Goal: Task Accomplishment & Management: Manage account settings

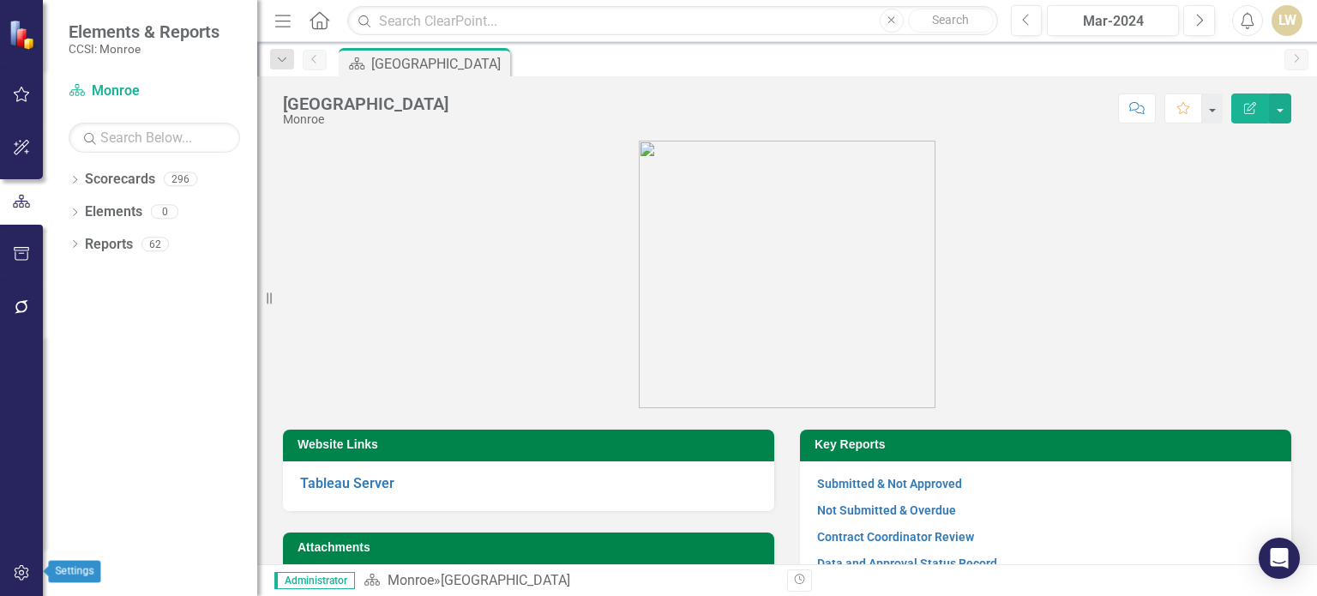
click at [21, 567] on icon "button" at bounding box center [22, 573] width 18 height 14
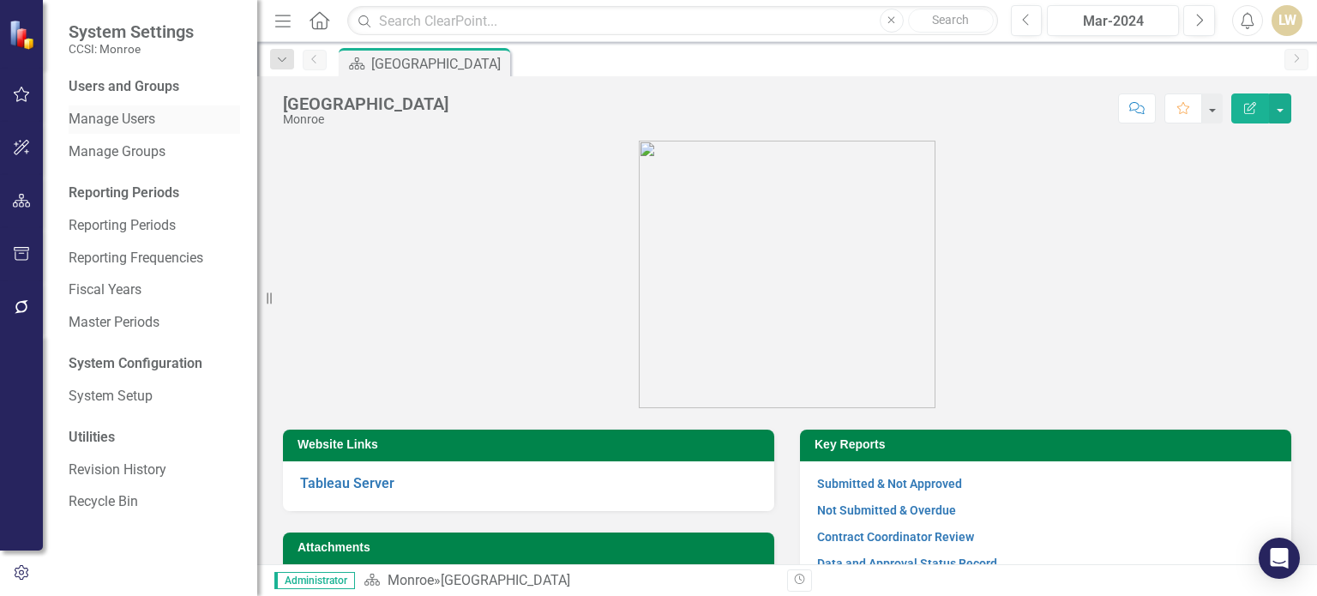
click at [139, 122] on link "Manage Users" at bounding box center [154, 120] width 171 height 20
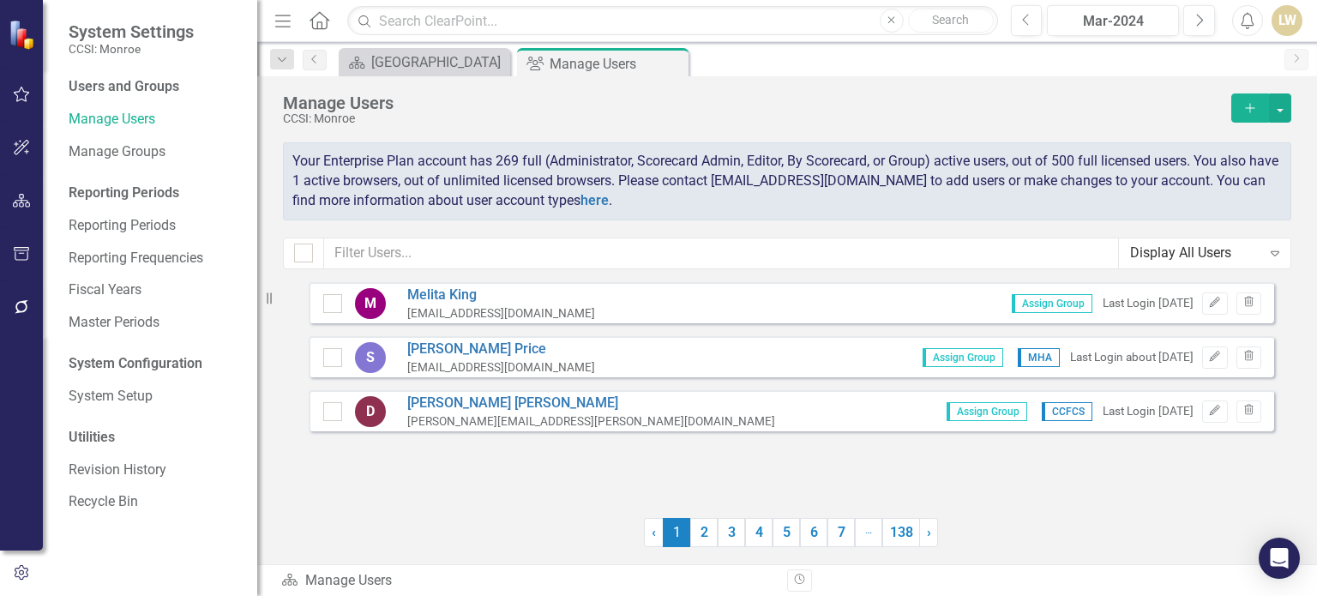
click at [1240, 105] on button "Add" at bounding box center [1250, 107] width 38 height 29
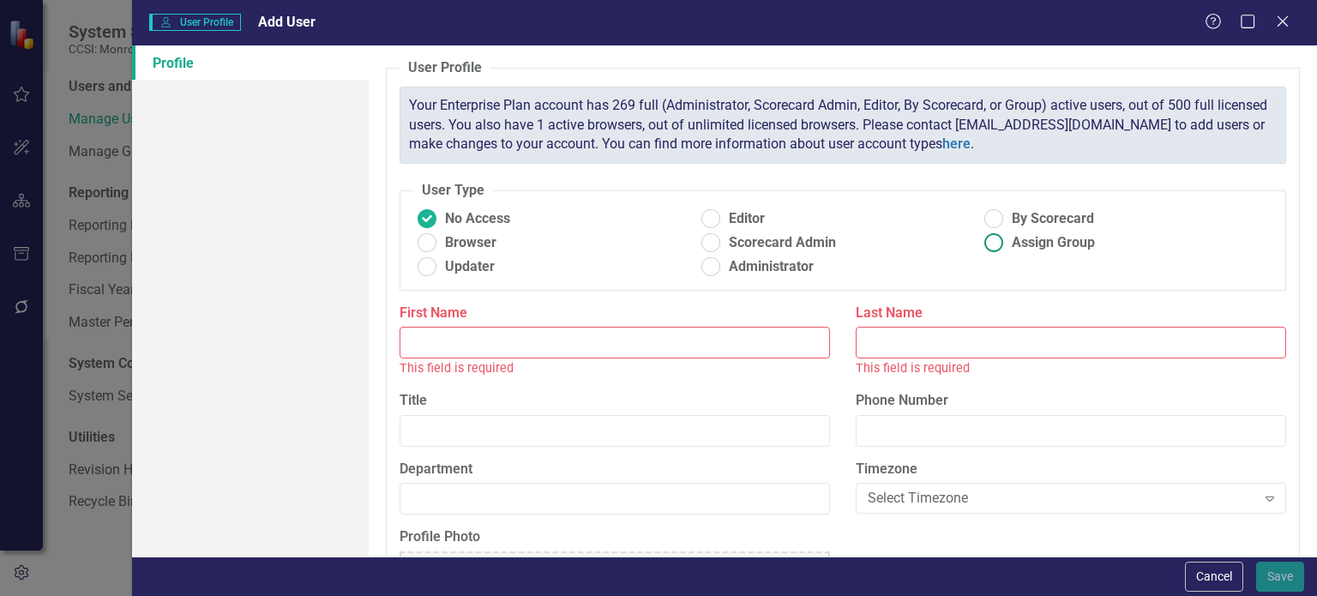
click at [981, 249] on ins at bounding box center [994, 243] width 27 height 27
click at [981, 249] on input "Assign Group" at bounding box center [994, 243] width 27 height 27
radio input "true"
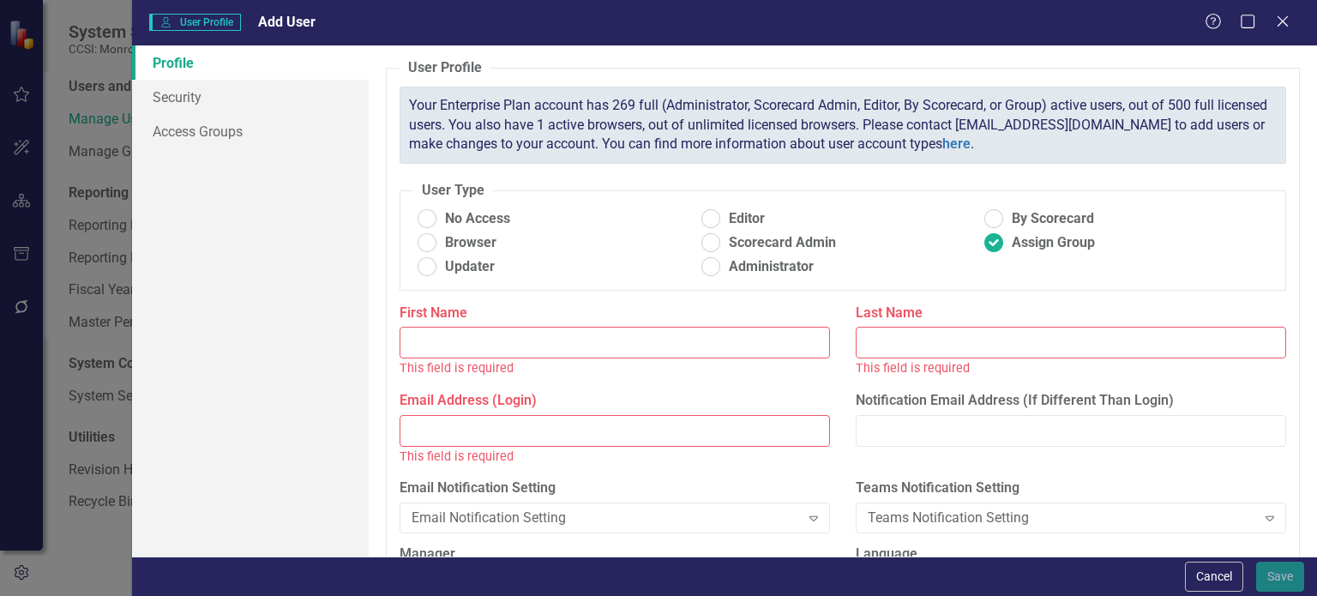
paste input "[DEMOGRAPHIC_DATA][PERSON_NAME]"
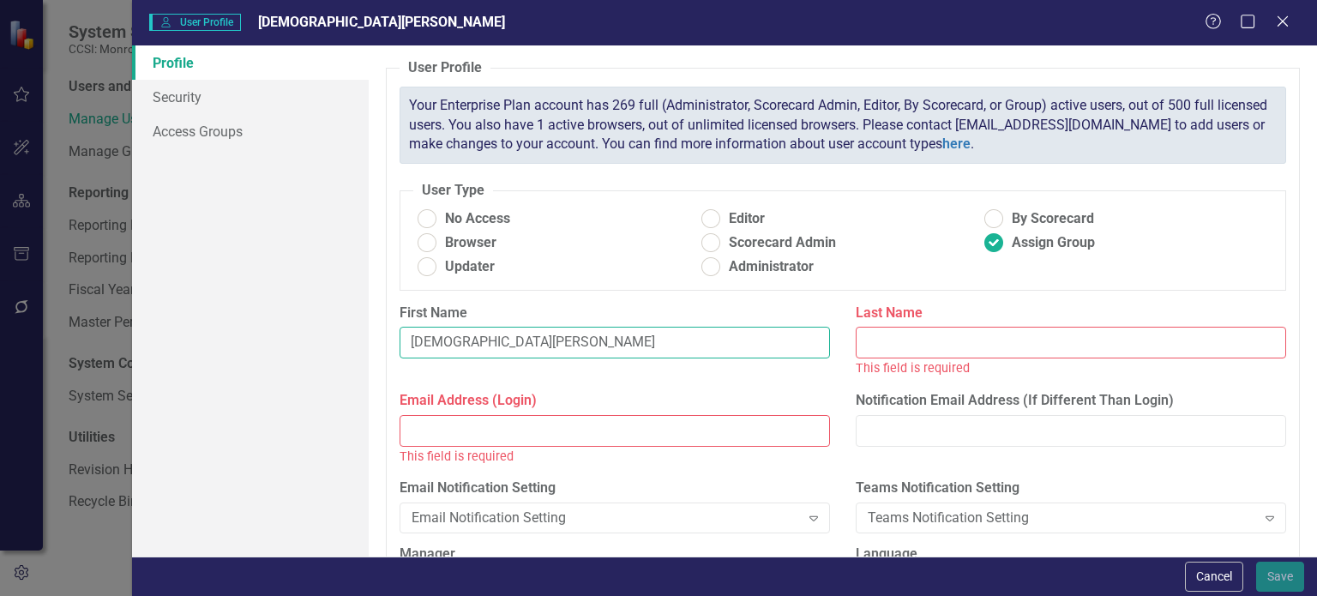
drag, startPoint x: 456, startPoint y: 342, endPoint x: 510, endPoint y: 342, distance: 54.0
click at [510, 342] on input "[DEMOGRAPHIC_DATA][PERSON_NAME]" at bounding box center [614, 343] width 430 height 32
type input "[PERSON_NAME]"
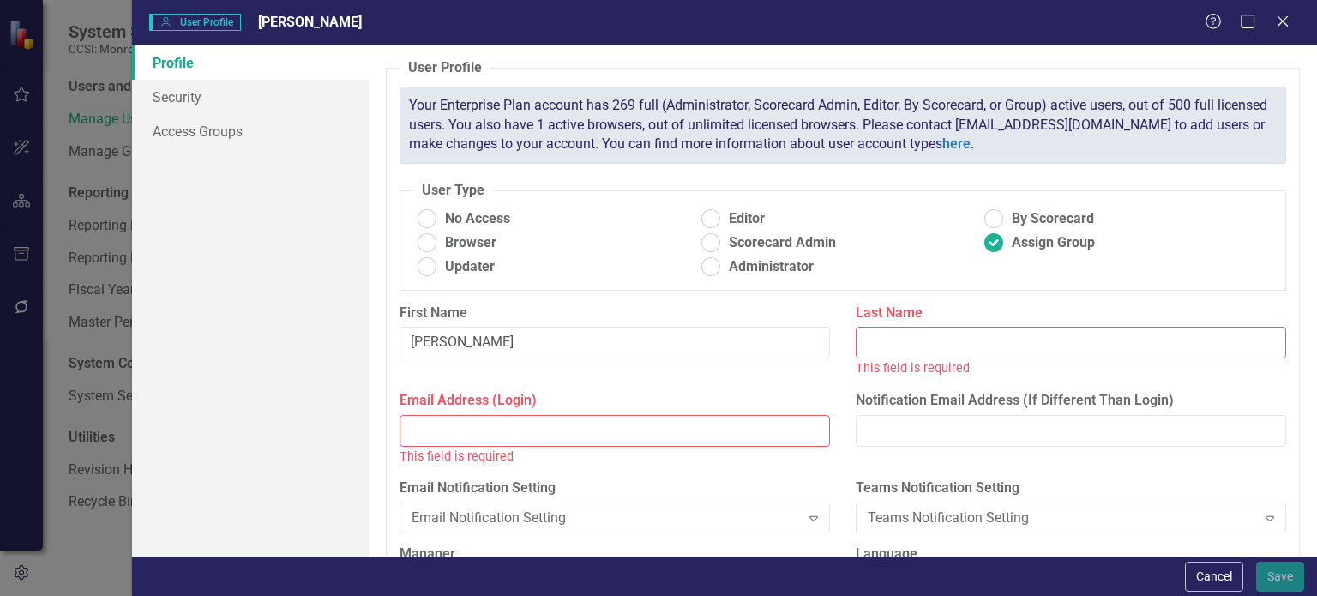
click at [950, 345] on input "Last Name" at bounding box center [1070, 343] width 430 height 32
paste input "[PERSON_NAME]"
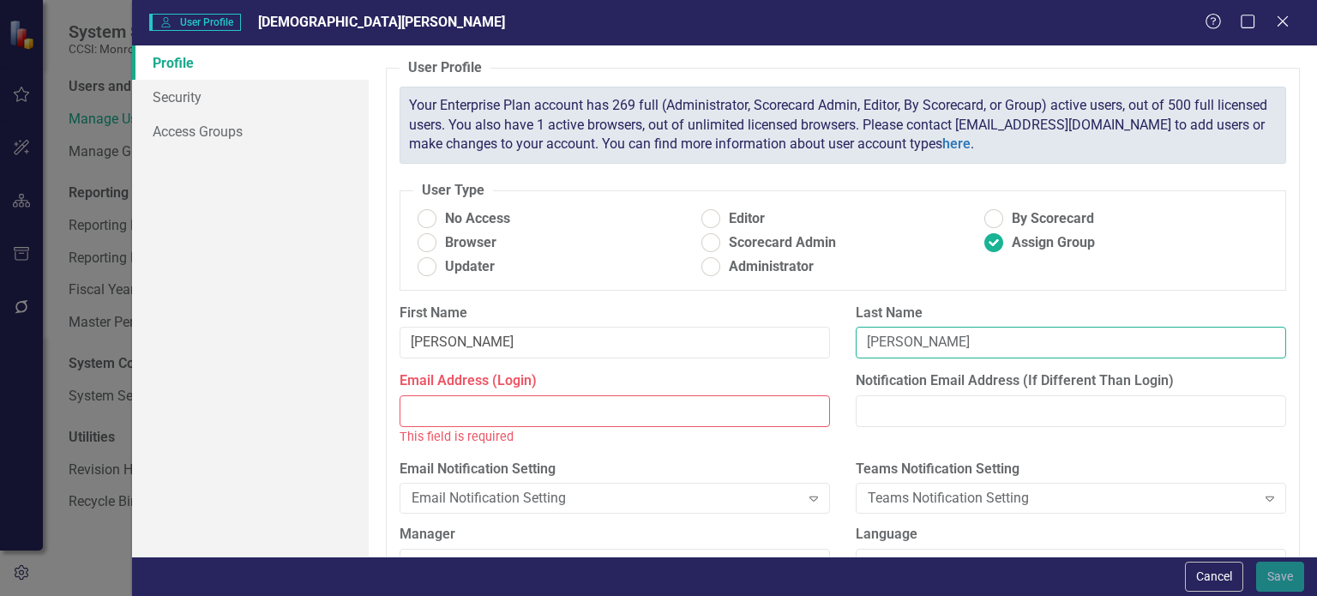
type input "[PERSON_NAME]"
click at [557, 416] on input "Email Address (Login)" at bounding box center [614, 411] width 430 height 32
paste input "[PERSON_NAME][DEMOGRAPHIC_DATA][PERSON_NAME][DOMAIN_NAME]"
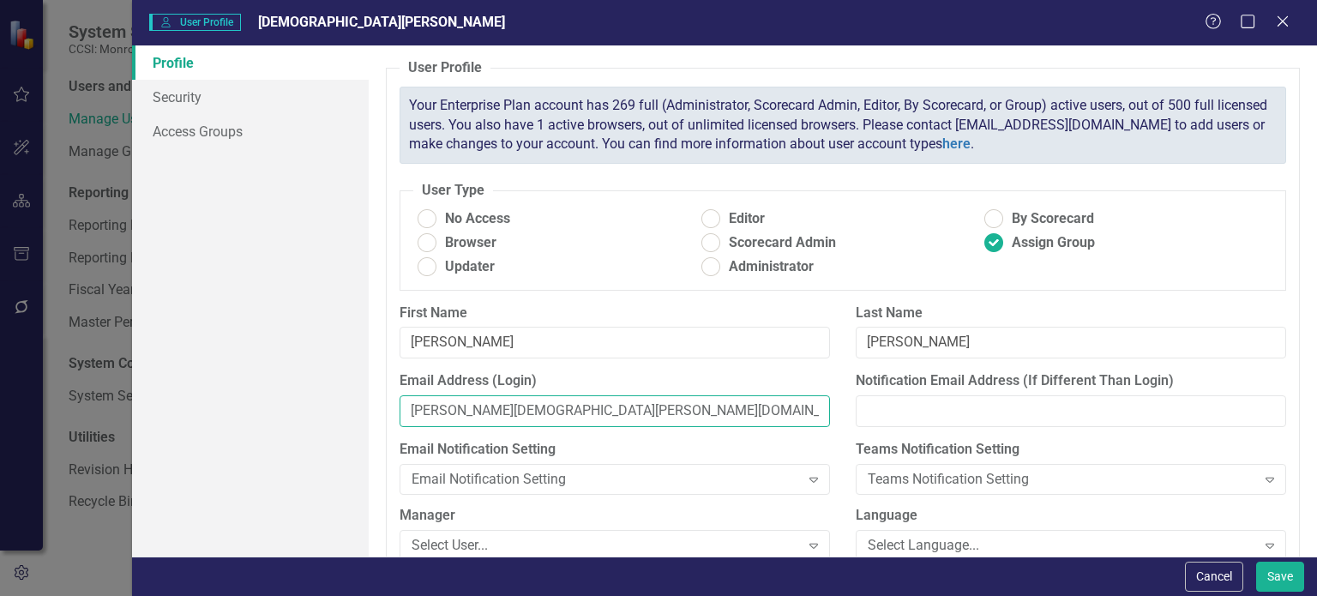
click at [409, 411] on input "[PERSON_NAME][DEMOGRAPHIC_DATA][PERSON_NAME][DOMAIN_NAME]" at bounding box center [614, 411] width 430 height 32
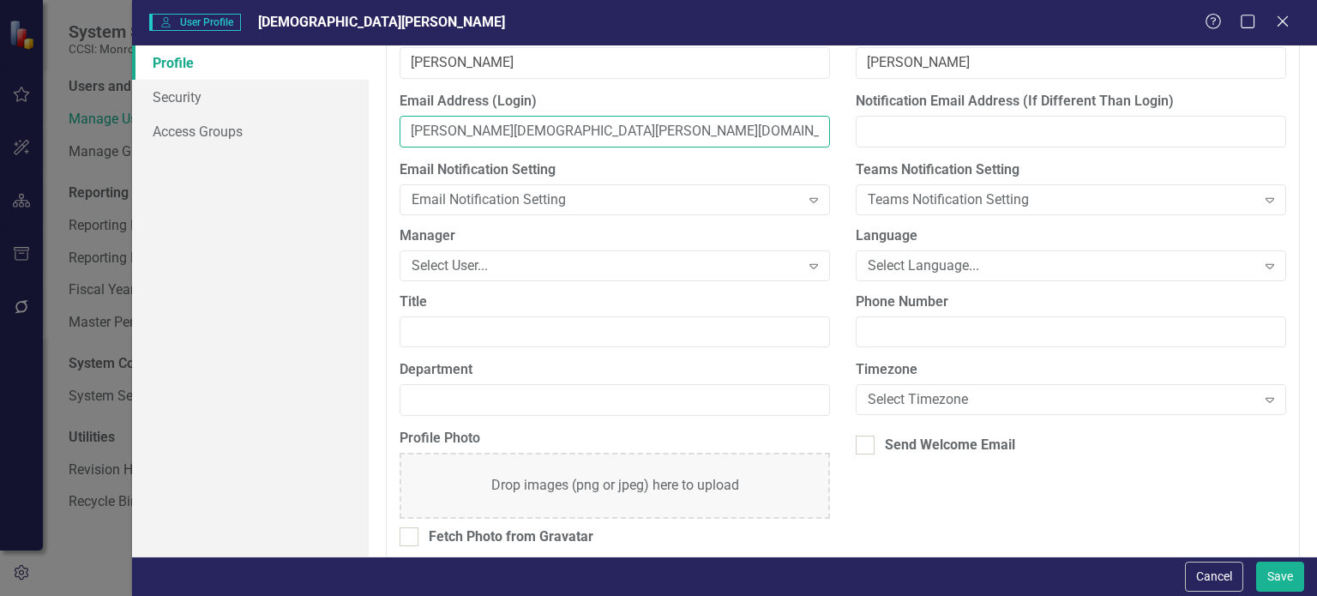
scroll to position [292, 0]
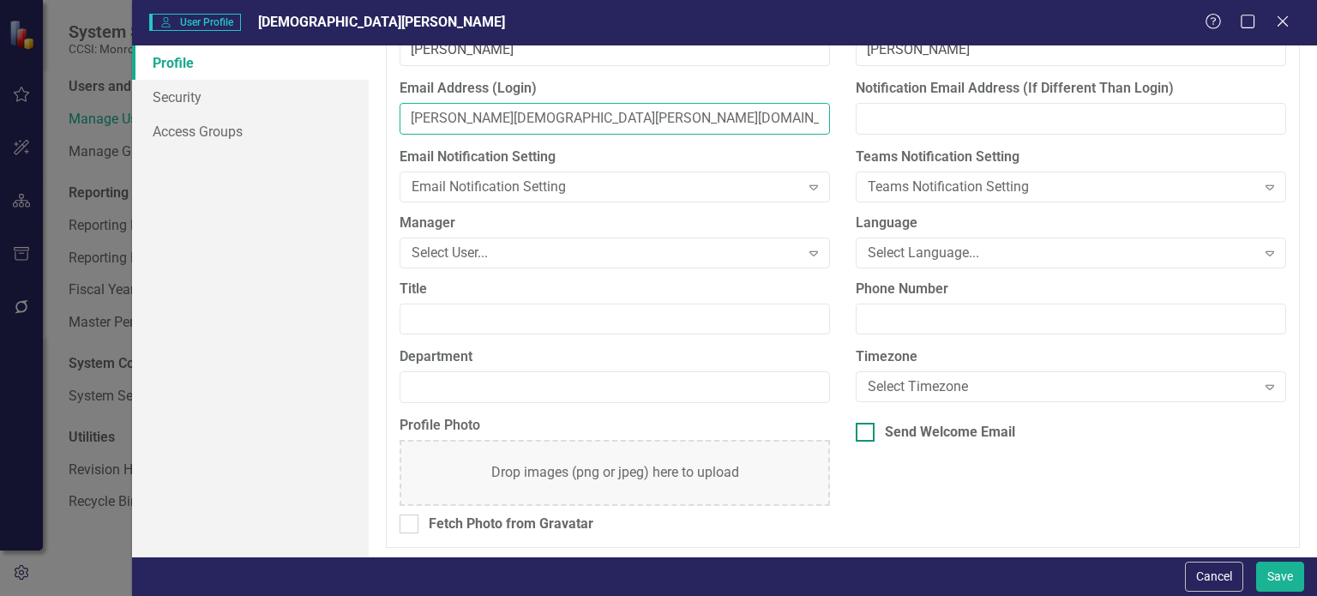
type input "[PERSON_NAME][DEMOGRAPHIC_DATA][PERSON_NAME][DOMAIN_NAME]"
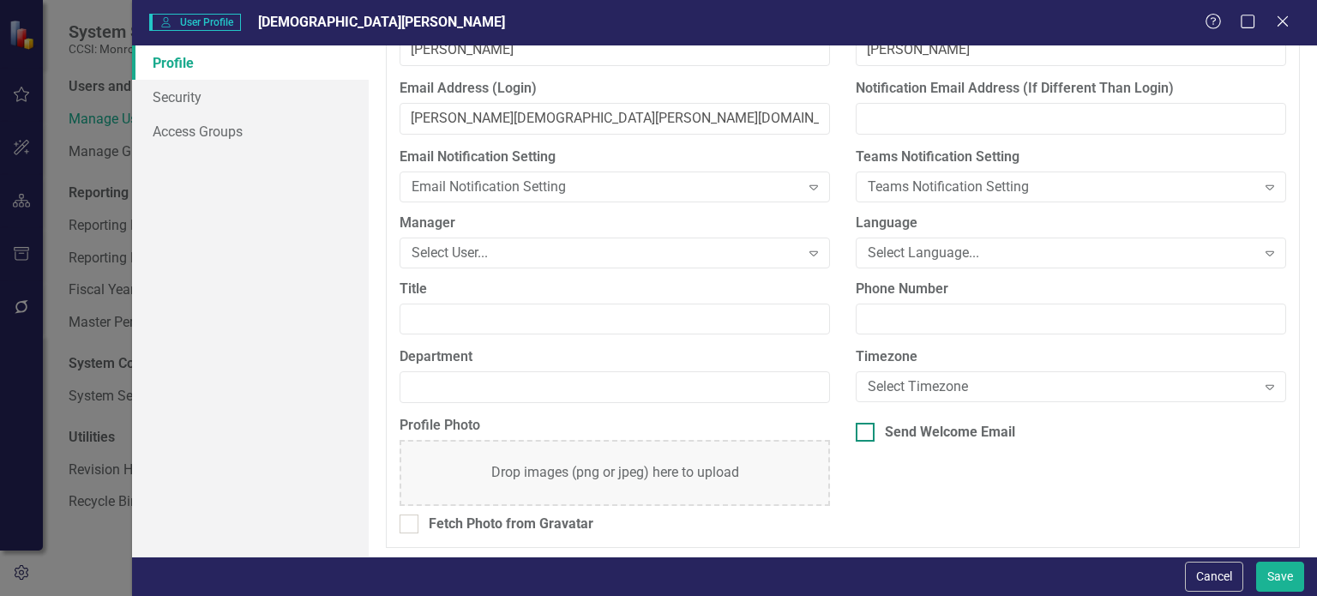
click at [867, 435] on div at bounding box center [864, 432] width 19 height 19
click at [867, 434] on input "Send Welcome Email" at bounding box center [860, 428] width 11 height 11
checkbox input "true"
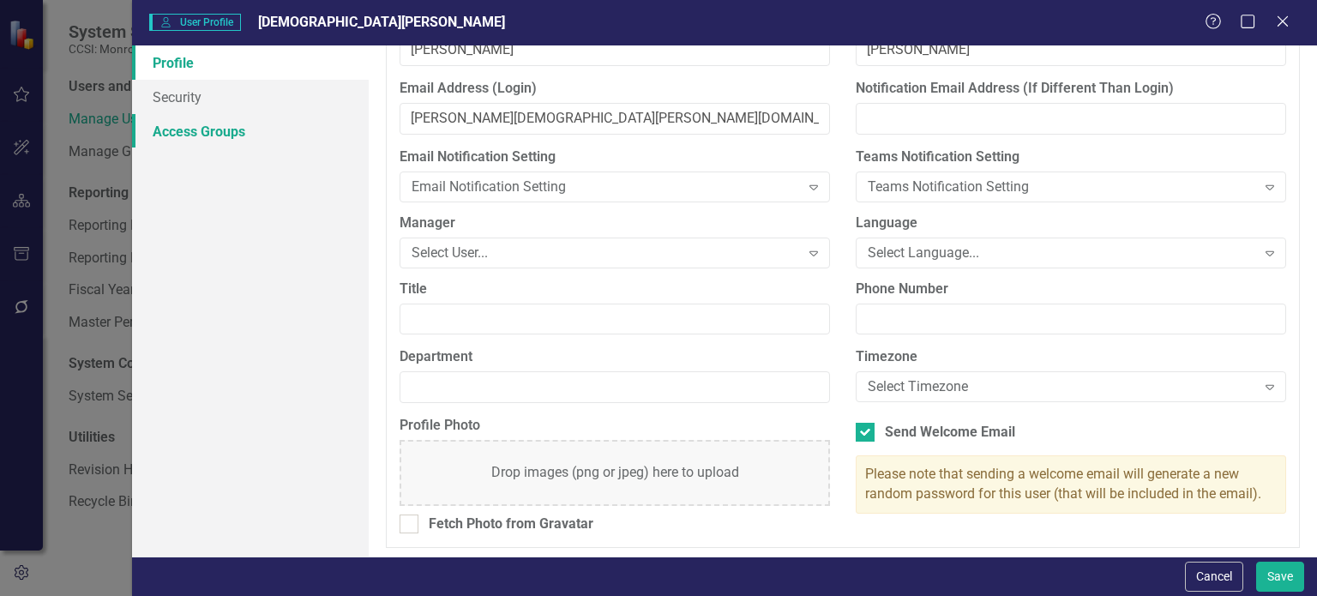
click at [167, 133] on link "Access Groups" at bounding box center [250, 131] width 237 height 34
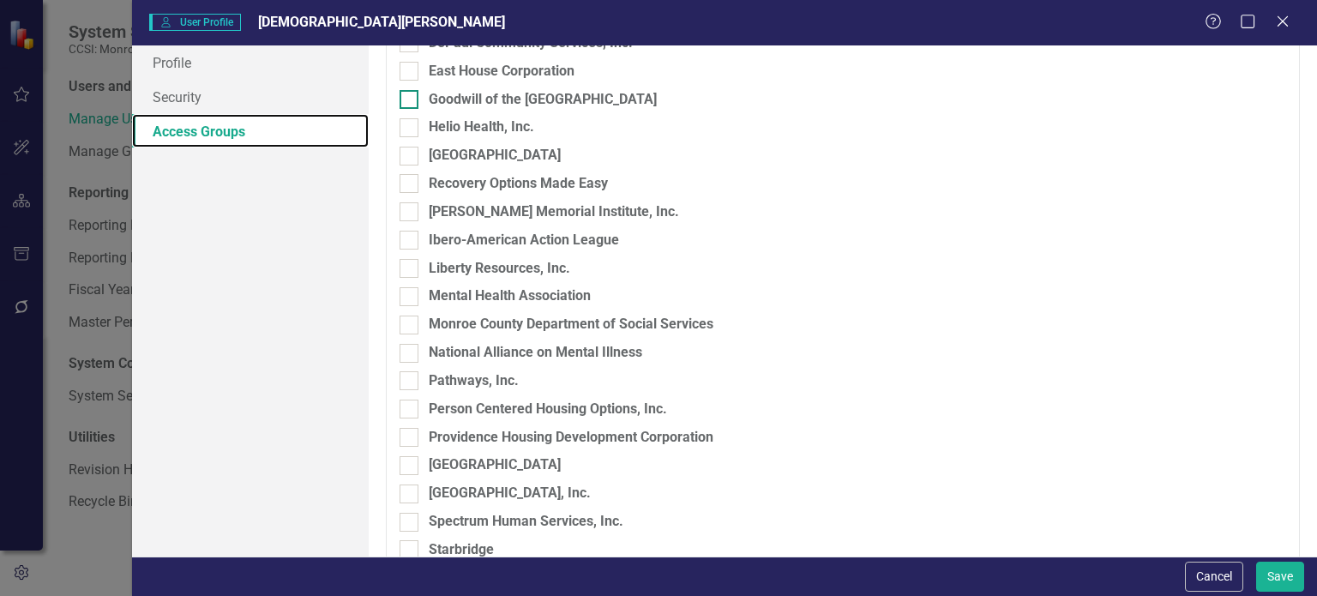
scroll to position [600, 0]
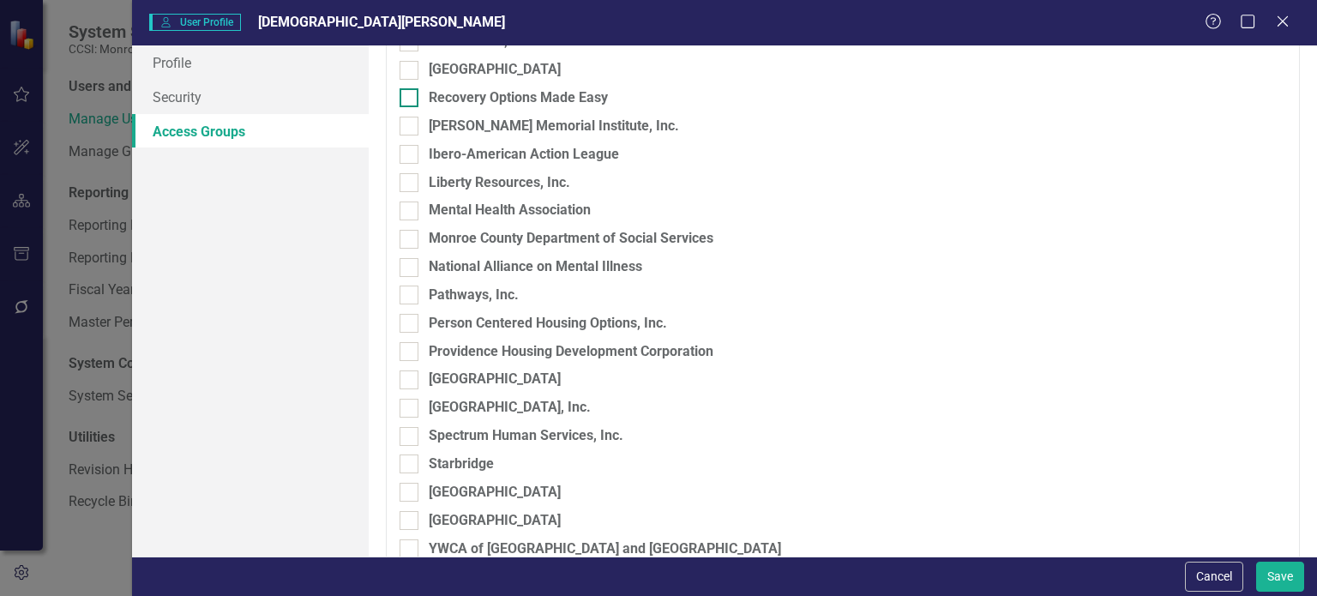
click at [411, 99] on div at bounding box center [408, 97] width 19 height 19
click at [411, 99] on input "Recovery Options Made Easy" at bounding box center [404, 93] width 11 height 11
checkbox input "true"
click at [1278, 578] on button "Save" at bounding box center [1280, 576] width 48 height 30
